Goal: Task Accomplishment & Management: Manage account settings

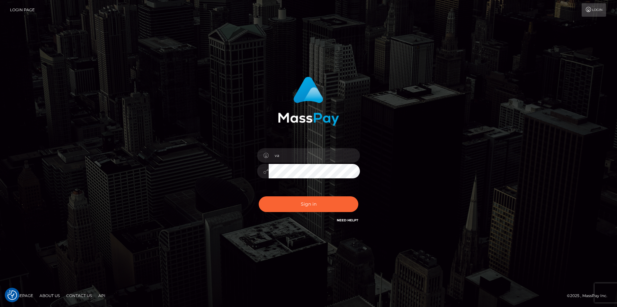
type input "v"
click at [263, 154] on icon at bounding box center [265, 155] width 5 height 5
click at [267, 153] on icon at bounding box center [265, 155] width 5 height 5
click at [330, 155] on input "text" at bounding box center [314, 155] width 91 height 14
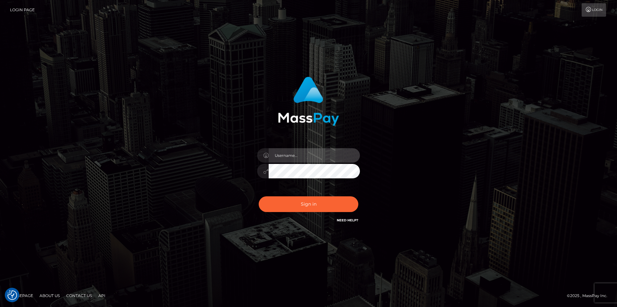
click at [341, 153] on input "text" at bounding box center [314, 155] width 91 height 14
type input "vanessamlschmohl@gmail.com"
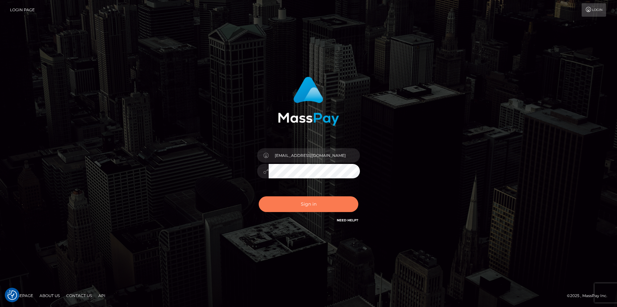
click at [320, 205] on button "Sign in" at bounding box center [309, 205] width 100 height 16
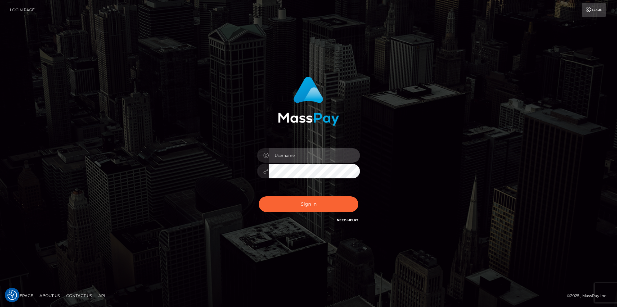
click at [311, 153] on input "text" at bounding box center [314, 155] width 91 height 14
click at [285, 152] on input "vavis.secrets" at bounding box center [314, 155] width 91 height 14
type input "vavis_secrets"
click at [259, 197] on button "Sign in" at bounding box center [309, 205] width 100 height 16
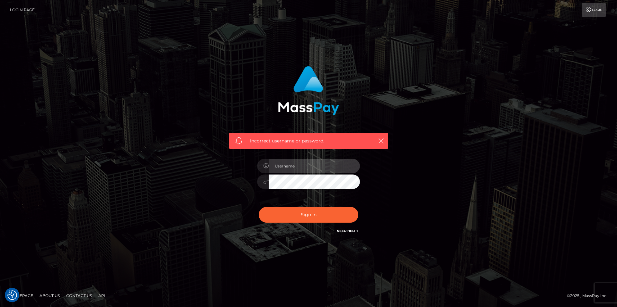
click at [299, 165] on input "text" at bounding box center [314, 166] width 91 height 14
type input "vavis.secret@gmail.com"
click at [259, 207] on button "Sign in" at bounding box center [309, 215] width 100 height 16
